Goal: Navigation & Orientation: Find specific page/section

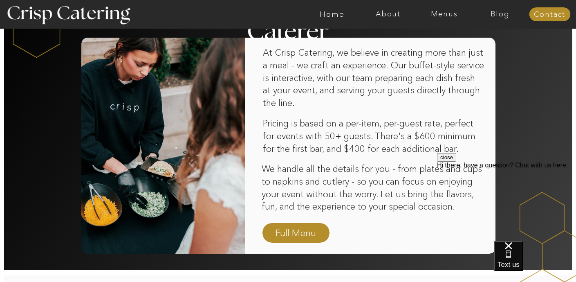
scroll to position [521, 0]
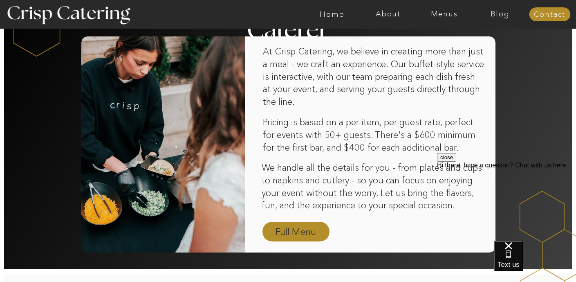
click at [297, 230] on nav "Full Menu" at bounding box center [295, 232] width 47 height 14
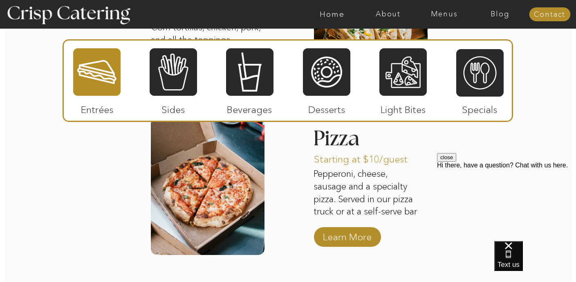
scroll to position [1119, 0]
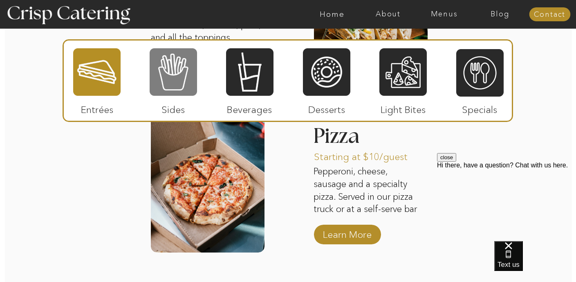
click at [171, 74] on div at bounding box center [173, 71] width 47 height 49
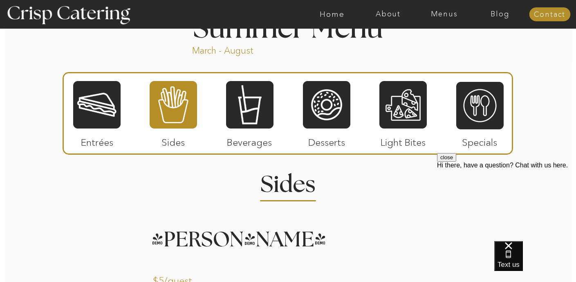
scroll to position [698, 0]
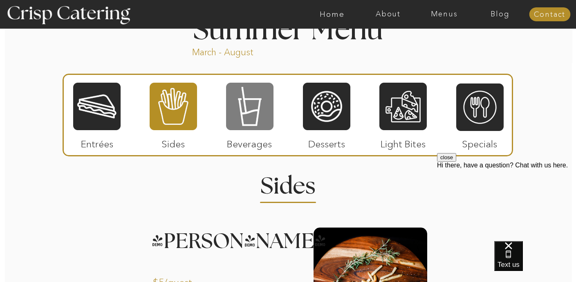
click at [250, 106] on div at bounding box center [249, 106] width 47 height 49
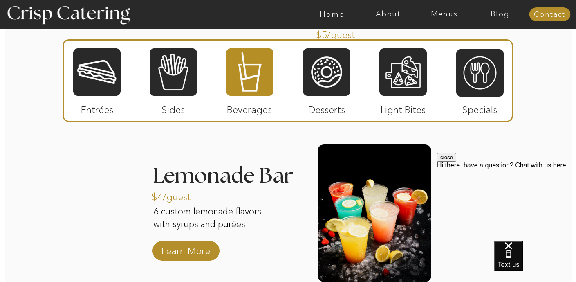
scroll to position [930, 0]
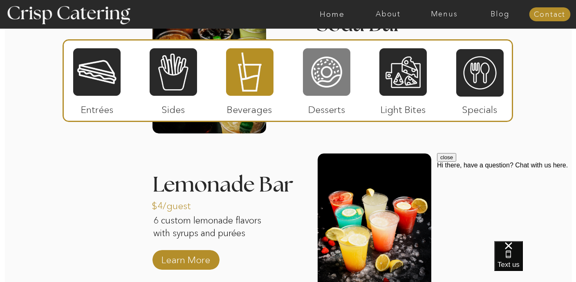
click at [330, 84] on div at bounding box center [326, 71] width 47 height 49
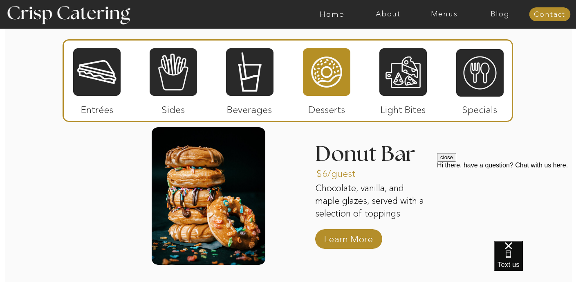
scroll to position [772, 0]
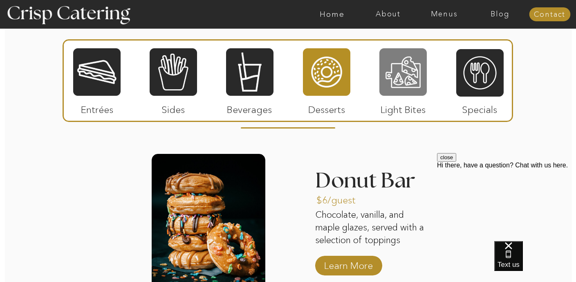
click at [402, 85] on div at bounding box center [402, 71] width 47 height 49
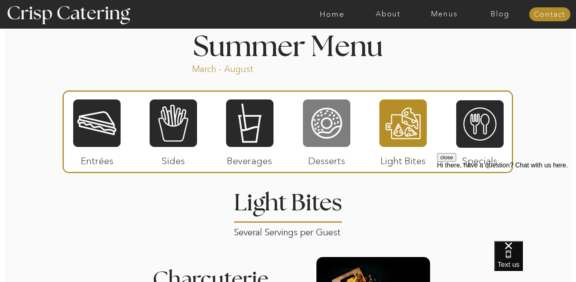
scroll to position [684, 0]
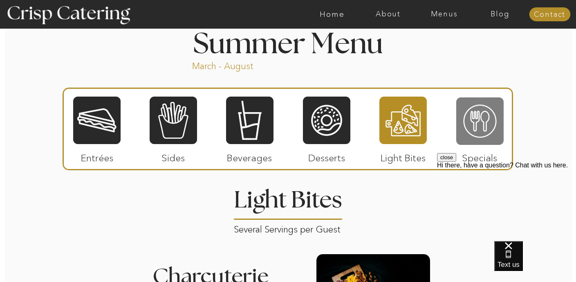
click at [484, 132] on div at bounding box center [479, 120] width 47 height 49
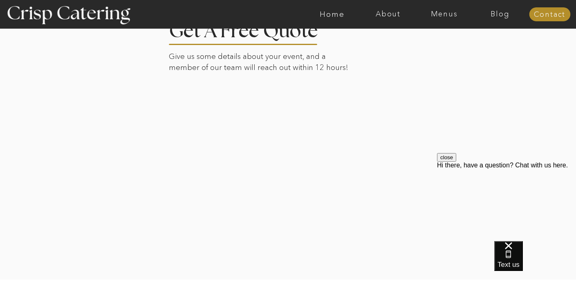
scroll to position [1552, 0]
